Goal: Information Seeking & Learning: Learn about a topic

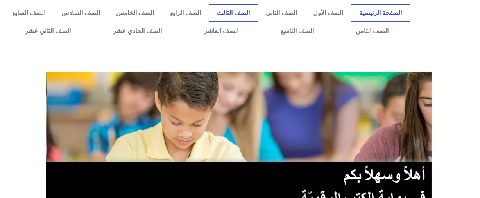
click at [256, 13] on link "الصف الثالث" at bounding box center [233, 13] width 49 height 18
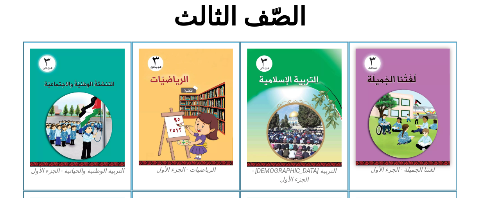
scroll to position [213, 0]
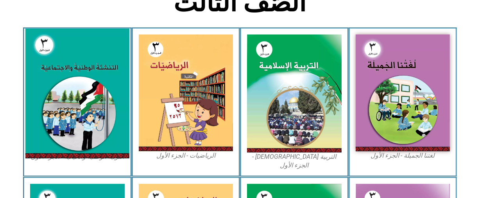
click at [60, 82] on img at bounding box center [77, 93] width 104 height 129
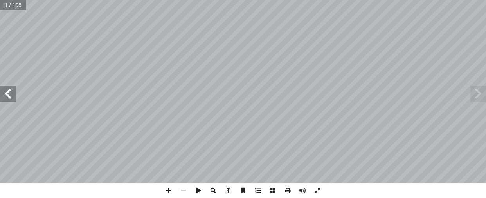
click at [6, 95] on span at bounding box center [8, 94] width 16 height 16
click at [14, 91] on span at bounding box center [8, 94] width 16 height 16
click at [8, 92] on span at bounding box center [8, 94] width 16 height 16
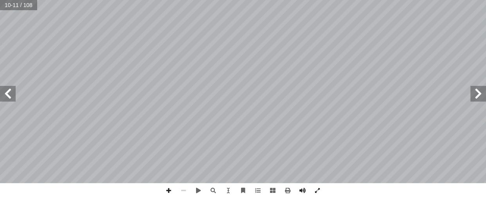
click at [477, 94] on span at bounding box center [478, 94] width 16 height 16
click at [168, 188] on span at bounding box center [168, 190] width 15 height 15
